Goal: Task Accomplishment & Management: Complete application form

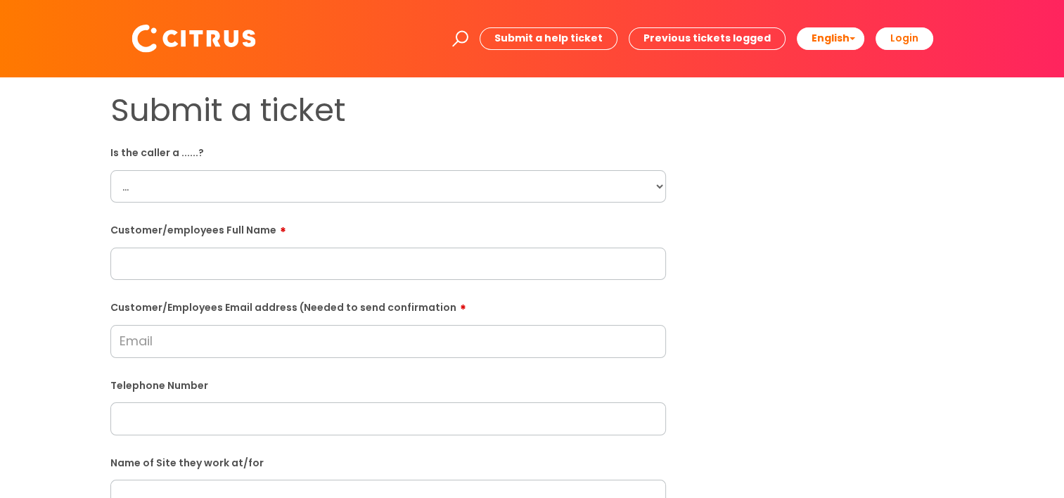
click at [356, 203] on select "... Citrus Customer Citrus Employee [DEMOGRAPHIC_DATA] Supplier" at bounding box center [388, 186] width 556 height 32
select select "Citrus Employee"
click at [110, 170] on select "... Citrus Customer Citrus Employee [DEMOGRAPHIC_DATA] Supplier" at bounding box center [388, 186] width 556 height 32
click at [374, 267] on input "text" at bounding box center [388, 264] width 556 height 32
paste input "Phillip Neale"
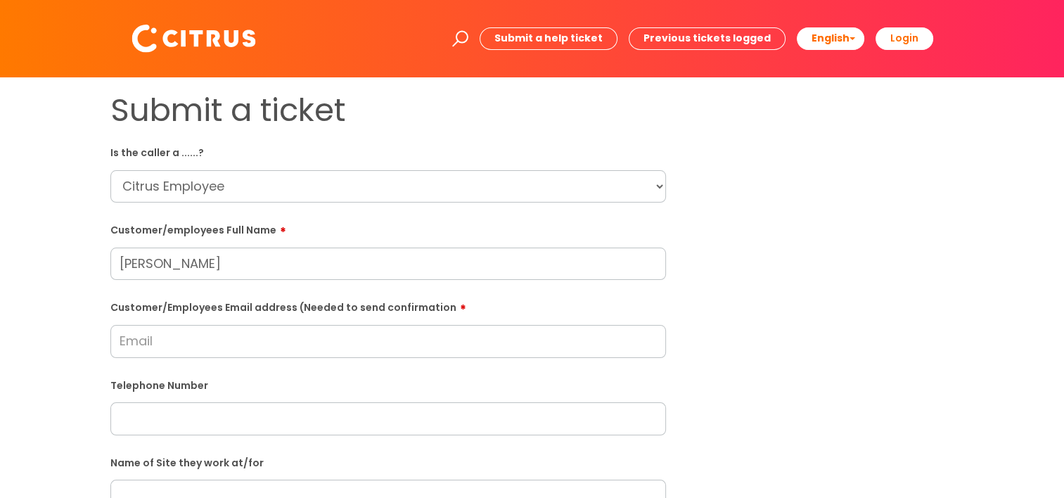
type input "Phillip Neale"
click at [330, 422] on input "text" at bounding box center [388, 418] width 556 height 32
paste input "07411 832993"
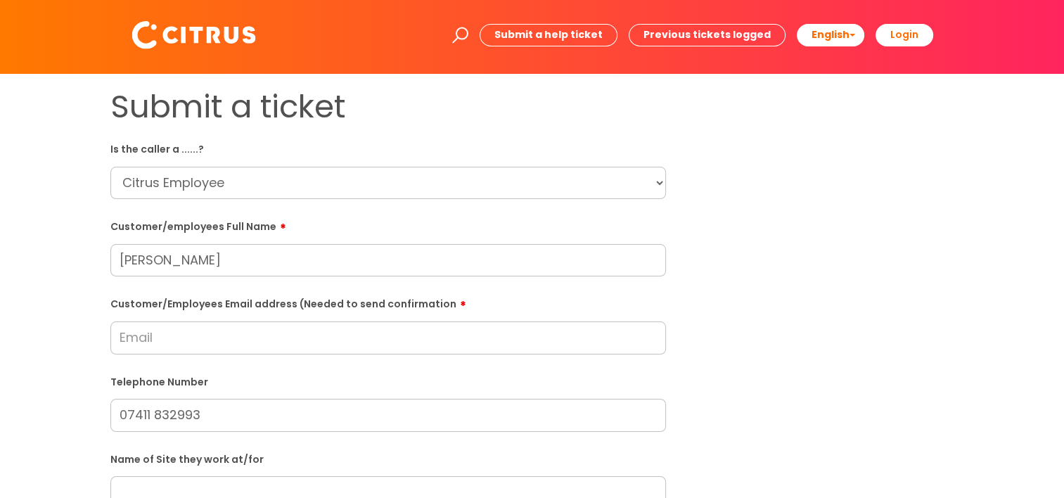
scroll to position [70, 0]
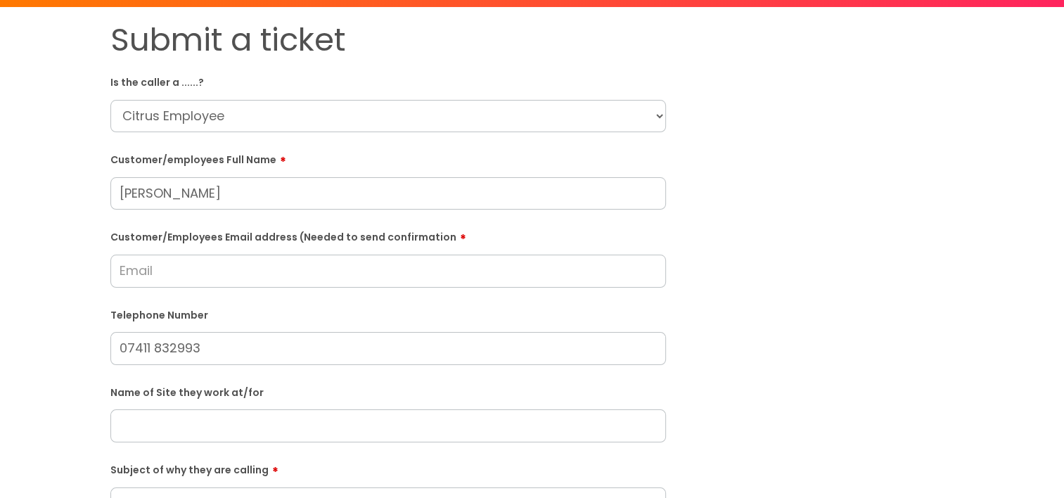
type input "07411 832993"
click at [203, 422] on input "text" at bounding box center [388, 425] width 556 height 32
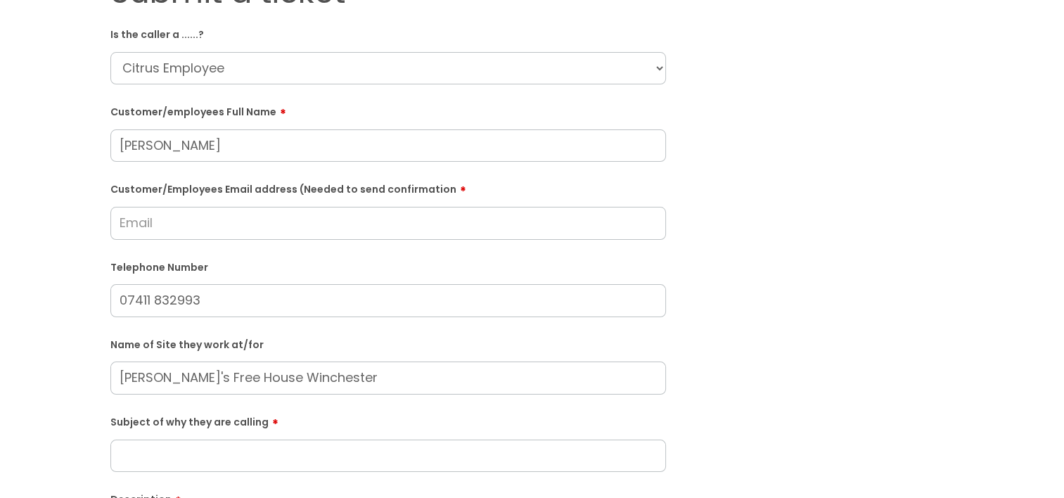
scroll to position [211, 0]
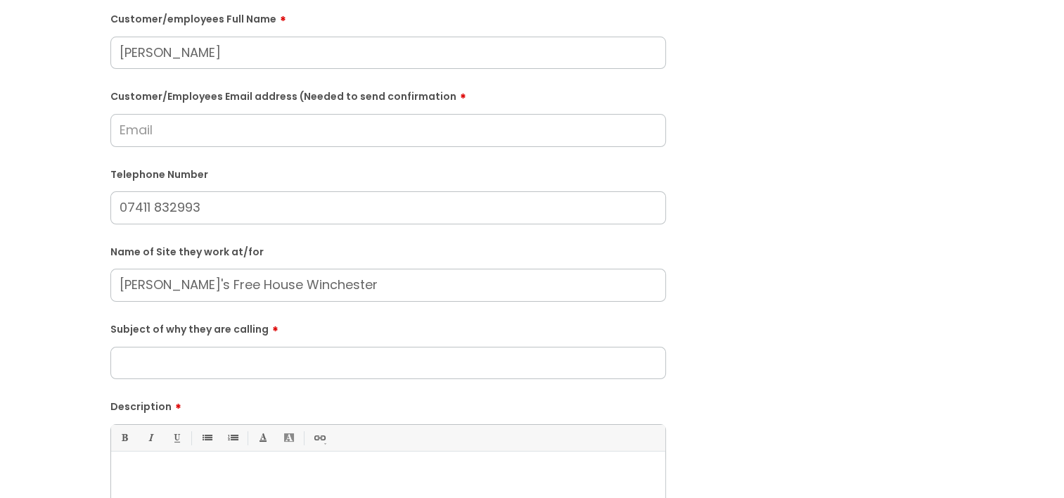
type input "Alfie's Free House Winchester"
paste div
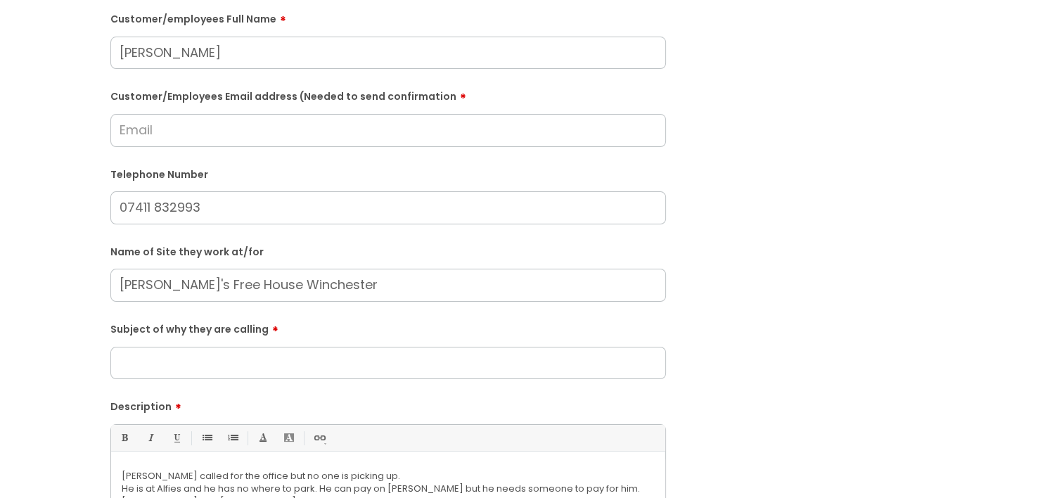
click at [228, 371] on input "Subject of why they are calling" at bounding box center [388, 363] width 556 height 32
click at [230, 369] on input "Subject of why they are calling" at bounding box center [388, 363] width 556 height 32
paste input "Phillip Neale called for the office but no one is picking up. He is at Alfies a…"
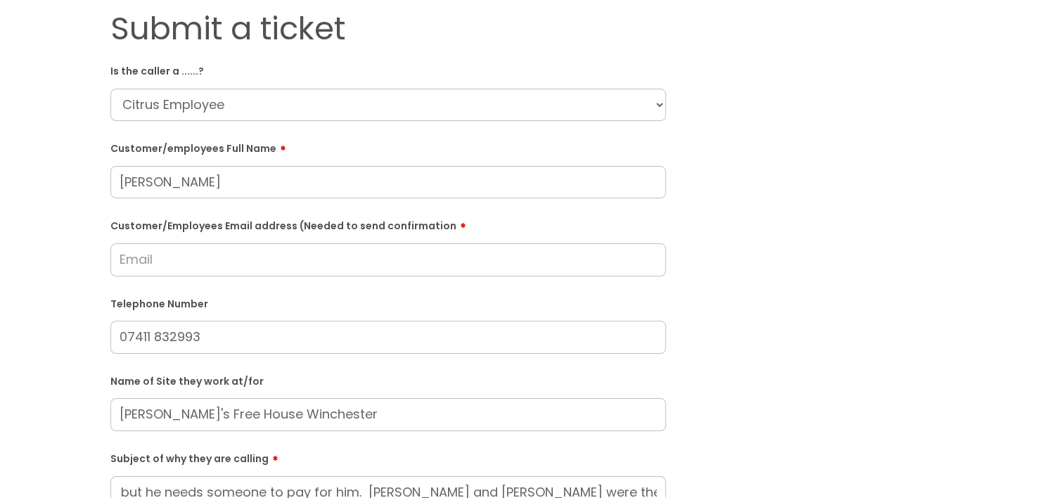
scroll to position [0, 0]
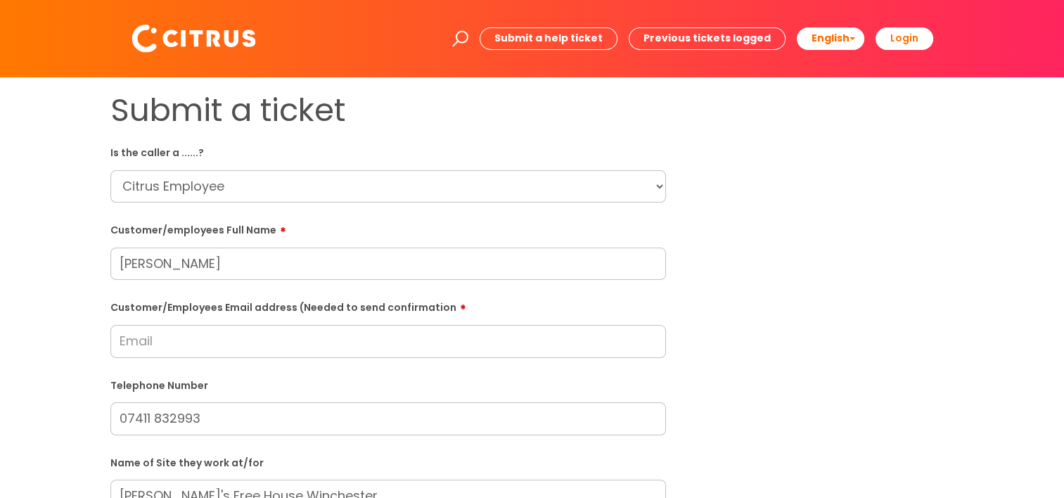
type input "Phillip Neale called for the office but no one is picking up. He is at Alfies a…"
click at [196, 339] on input "Customer/Employees Email address (Needed to send confirmation" at bounding box center [388, 341] width 556 height 32
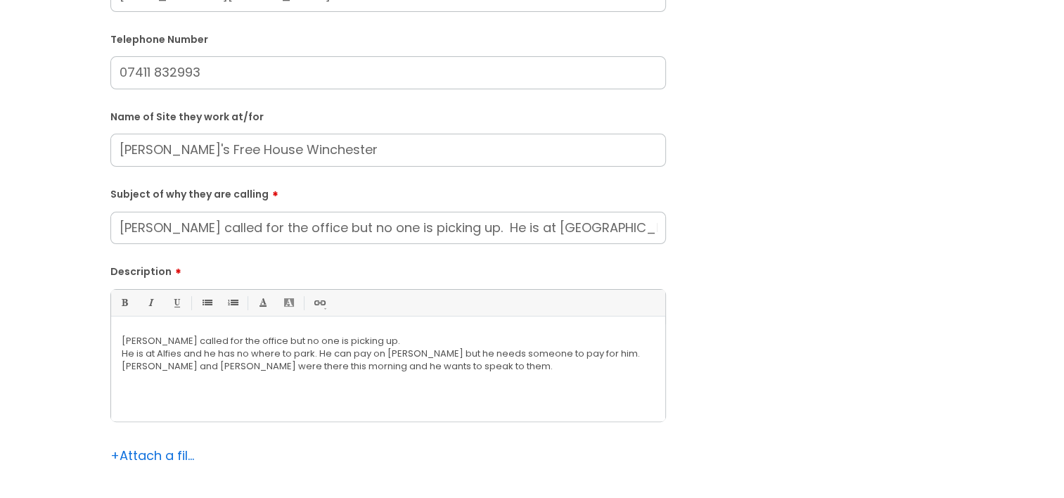
scroll to position [352, 0]
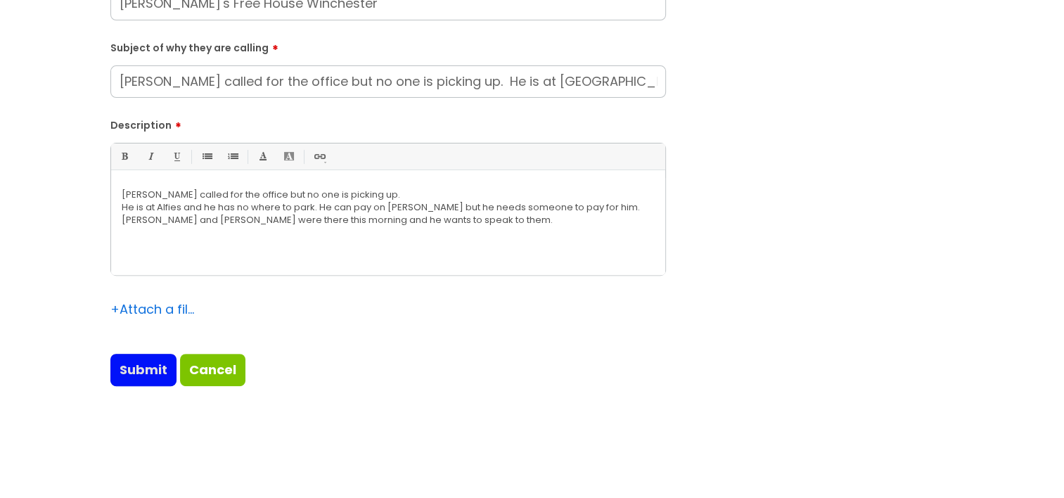
type input "phill14@live.co.uk"
click at [139, 367] on input "Submit" at bounding box center [143, 370] width 66 height 32
type input "Please Wait..."
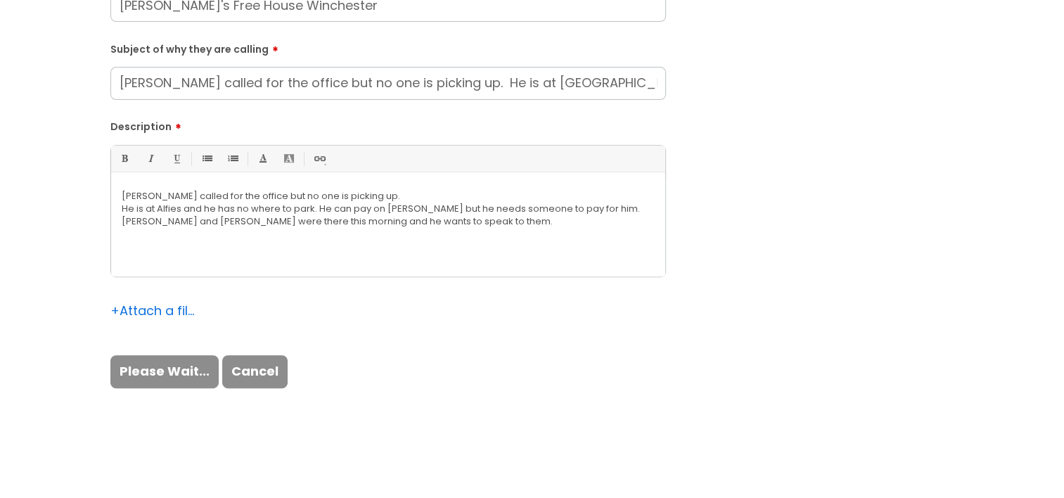
scroll to position [547, 0]
